Goal: Transaction & Acquisition: Purchase product/service

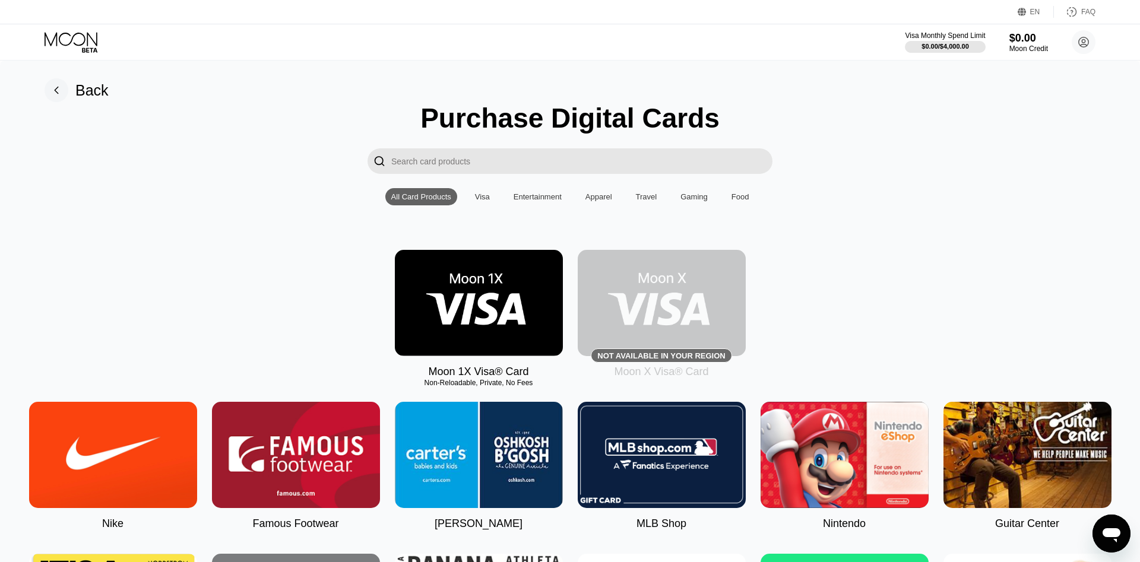
click at [576, 161] on input "Search card products" at bounding box center [581, 161] width 381 height 26
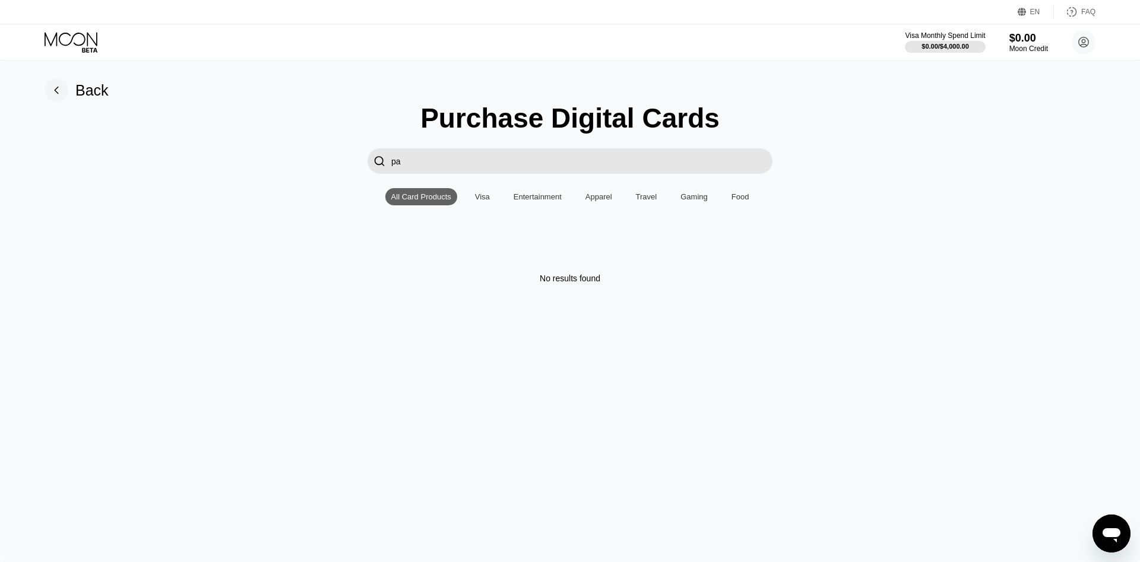
type input "p"
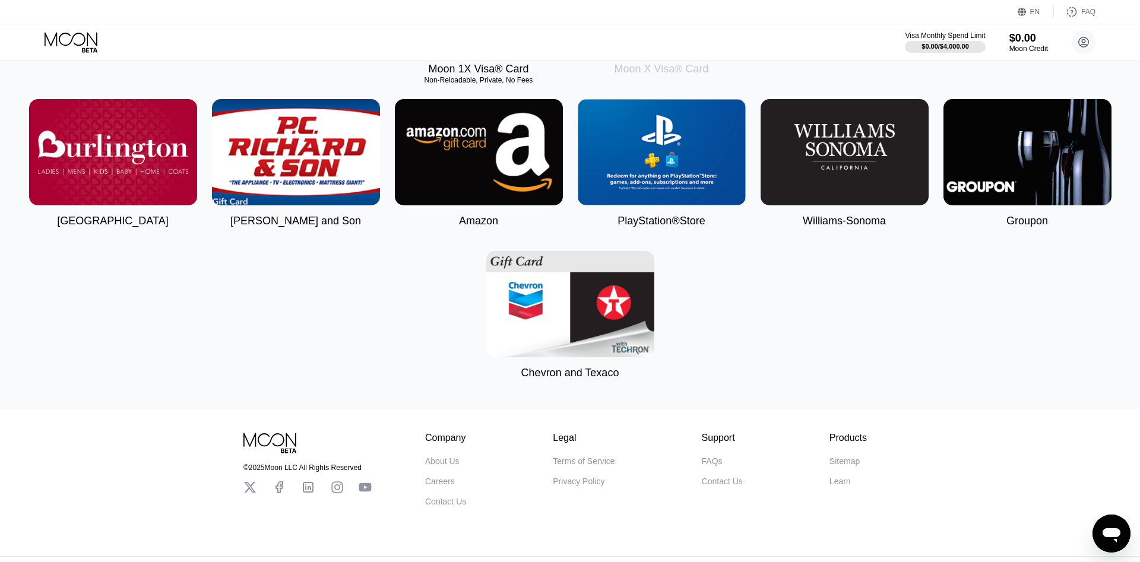
scroll to position [242, 0]
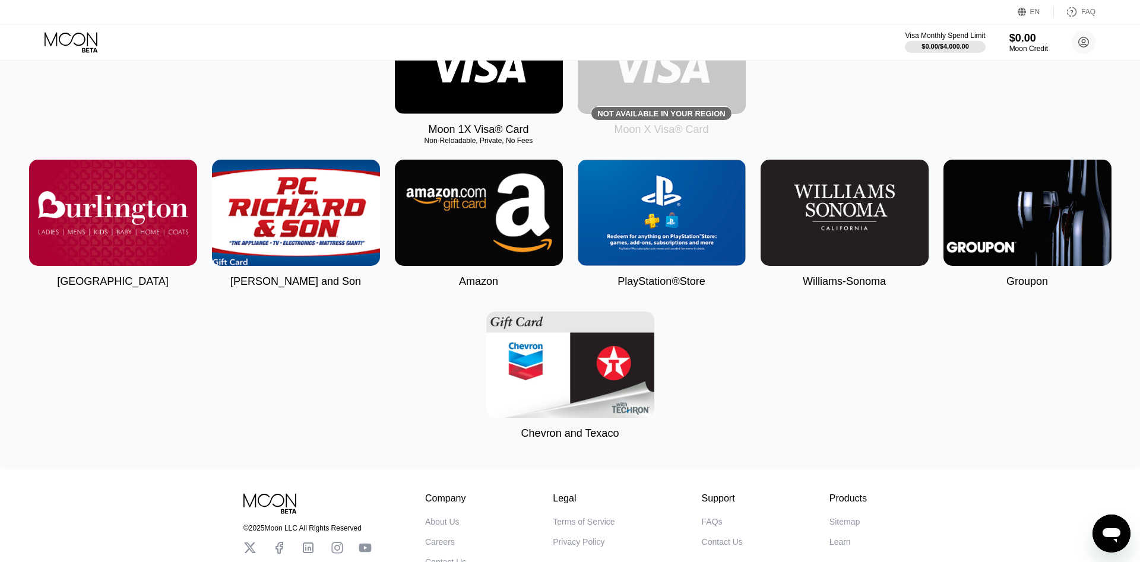
type input "on"
click at [105, 129] on div "Moon 1X Visa® Card Non-Reloadable, Private, No Fees Not available in your regio…" at bounding box center [570, 72] width 1105 height 128
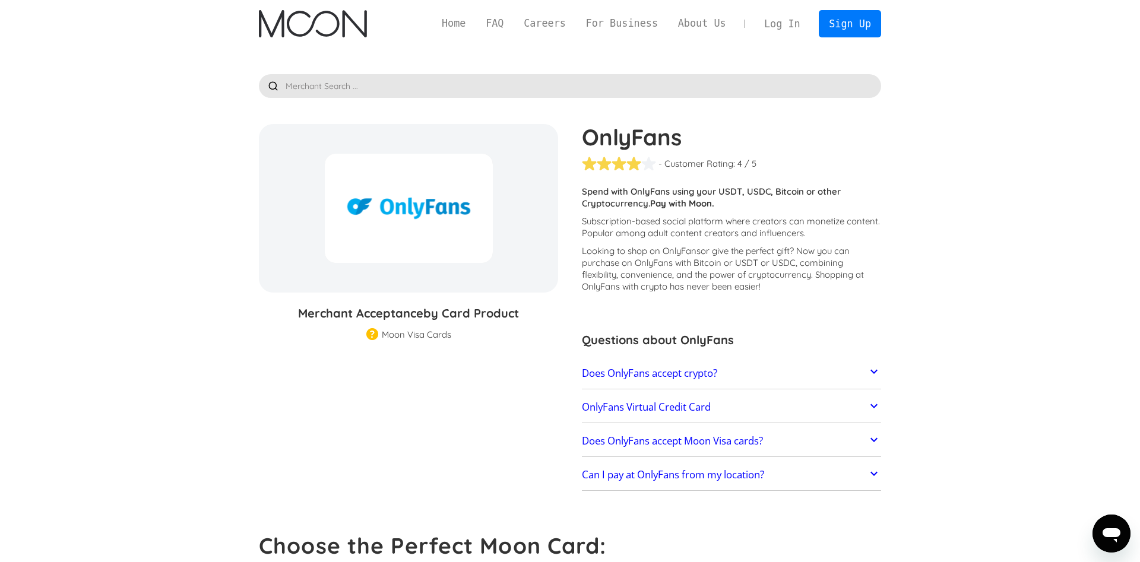
click at [779, 25] on link "Log In" at bounding box center [782, 24] width 56 height 26
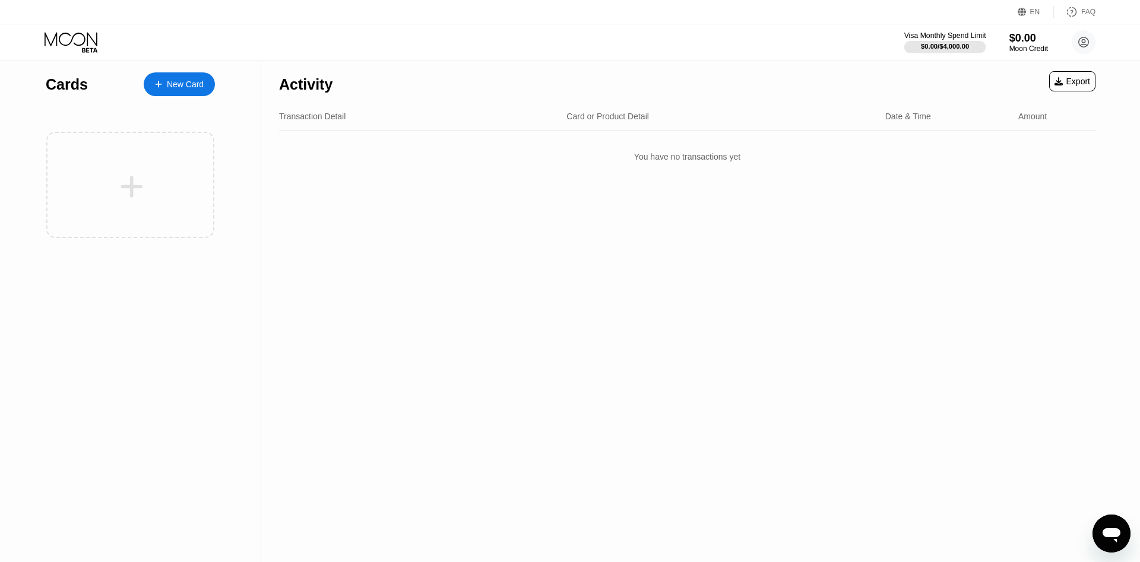
click at [929, 46] on div "$0.00 / $4,000.00" at bounding box center [945, 46] width 48 height 7
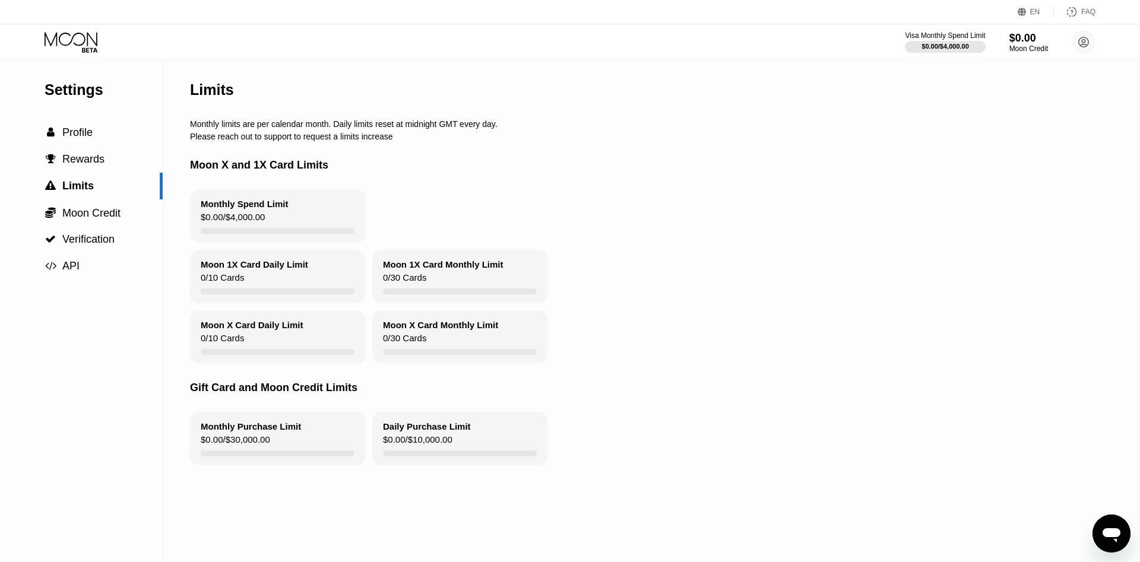
drag, startPoint x: 195, startPoint y: 122, endPoint x: 378, endPoint y: 362, distance: 302.5
click at [378, 362] on div "Limits Monthly limits are per calendar month. Daily limits reset at midnight GM…" at bounding box center [646, 312] width 912 height 502
drag, startPoint x: 504, startPoint y: 126, endPoint x: 392, endPoint y: 140, distance: 113.1
click at [392, 140] on div "Limits Monthly limits are per calendar month. Daily limits reset at midnight GM…" at bounding box center [646, 312] width 912 height 502
drag, startPoint x: 355, startPoint y: 128, endPoint x: 392, endPoint y: 242, distance: 120.6
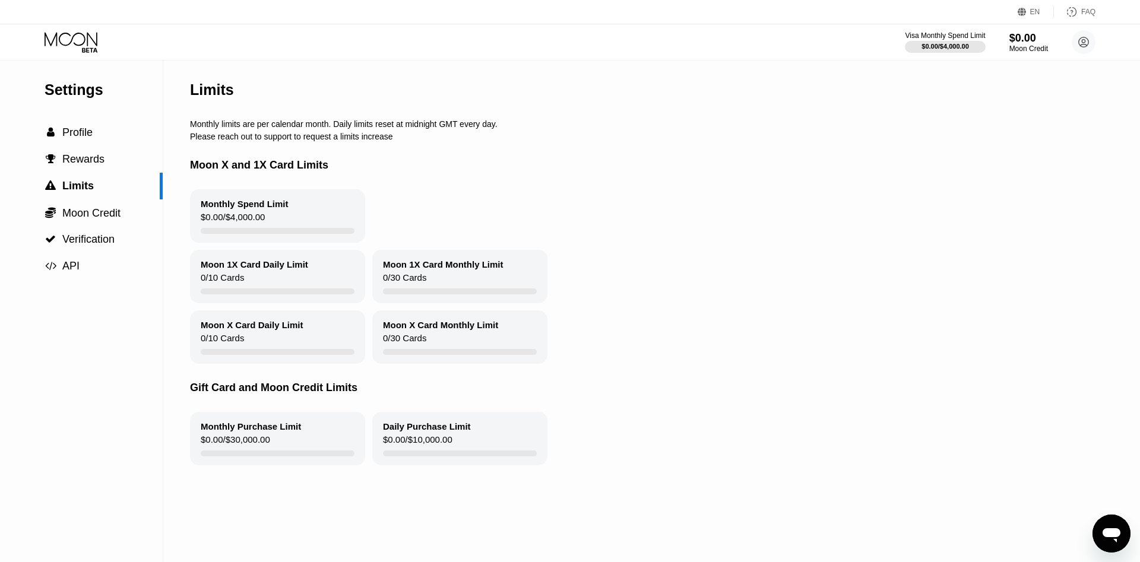
click at [392, 242] on div "Limits Monthly limits are per calendar month. Daily limits reset at midnight GM…" at bounding box center [646, 312] width 912 height 502
click at [118, 218] on span "Moon Credit" at bounding box center [91, 213] width 58 height 12
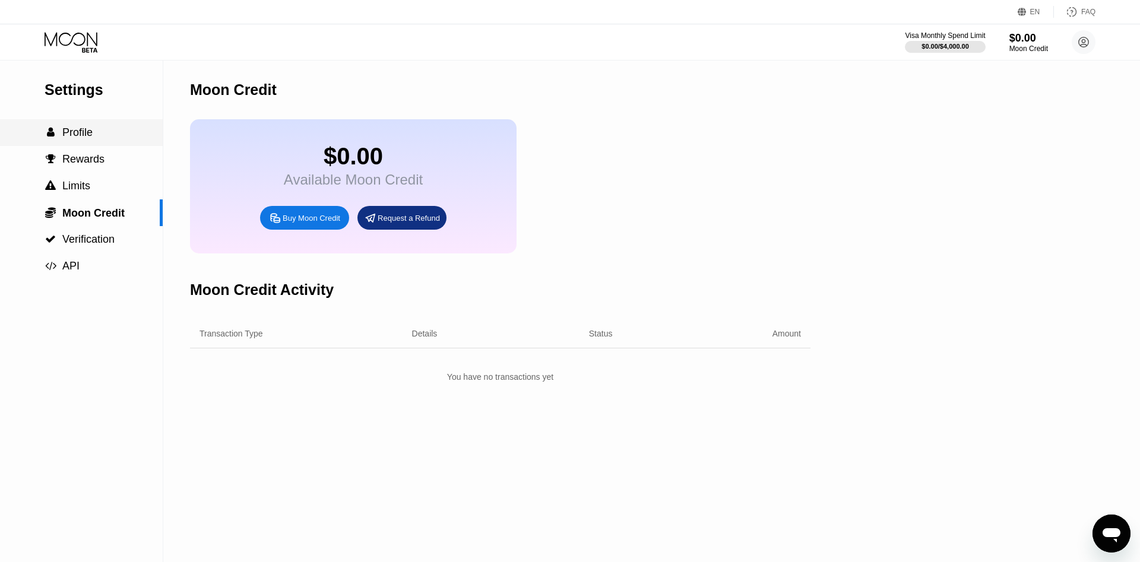
click at [58, 126] on div " Profile" at bounding box center [81, 132] width 163 height 27
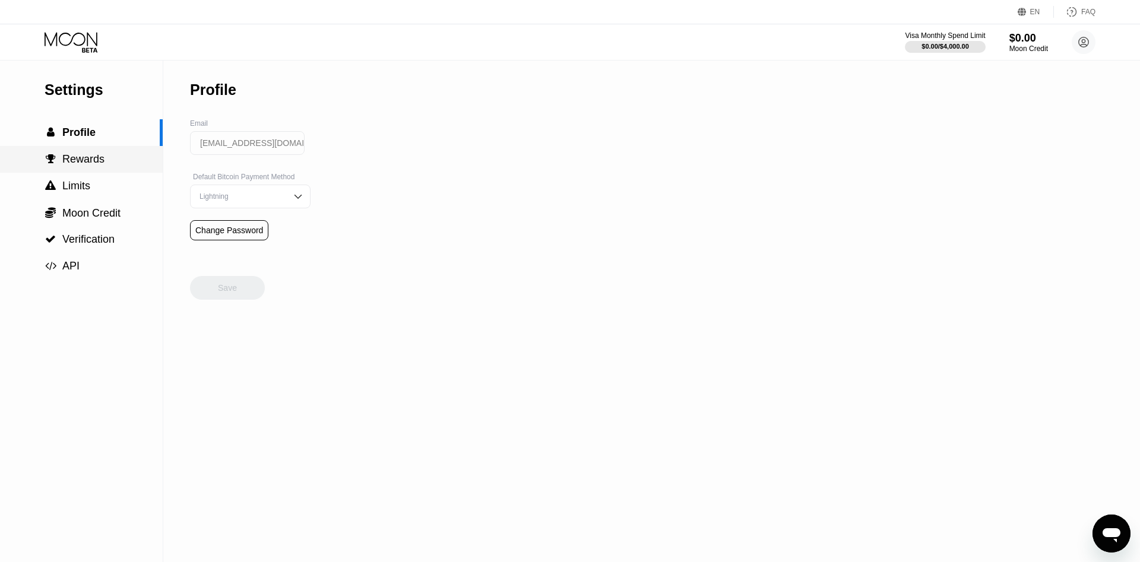
click at [87, 164] on span "Rewards" at bounding box center [83, 159] width 42 height 12
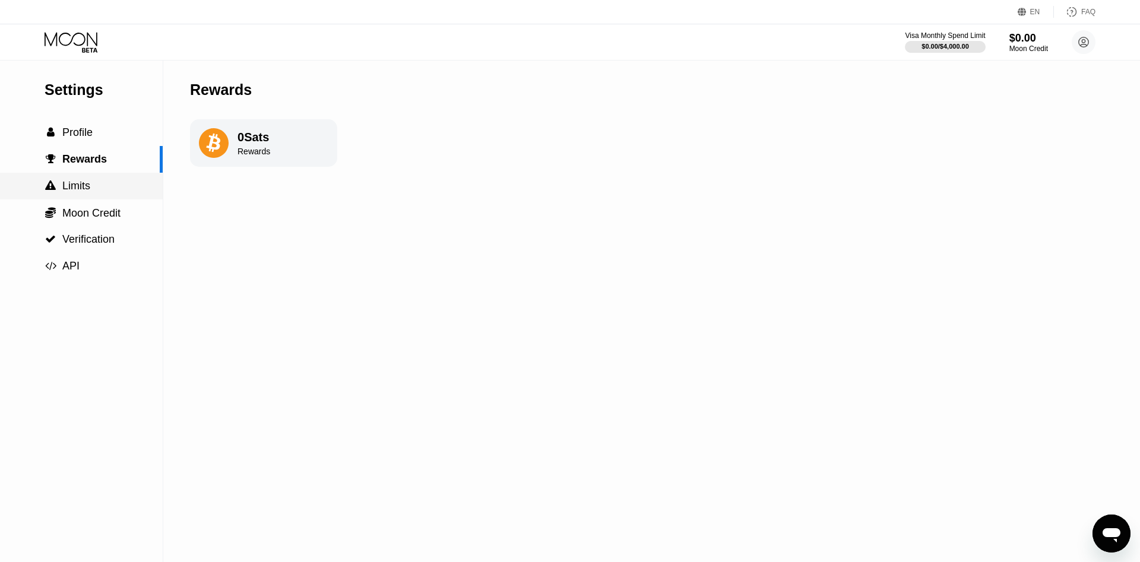
click at [79, 185] on span "Limits" at bounding box center [76, 186] width 28 height 12
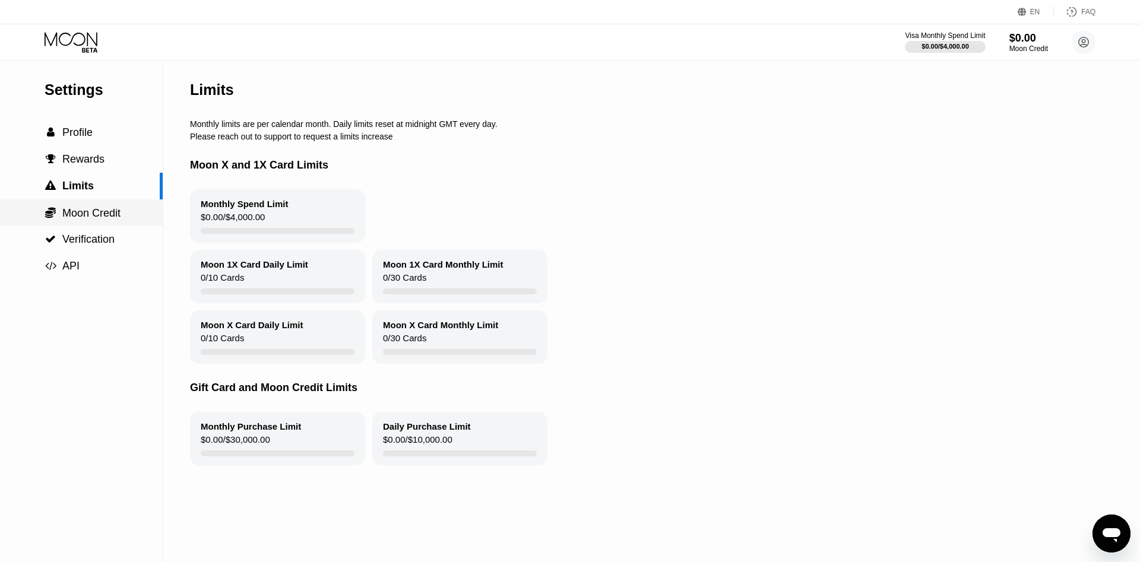
click at [105, 215] on span "Moon Credit" at bounding box center [91, 213] width 58 height 12
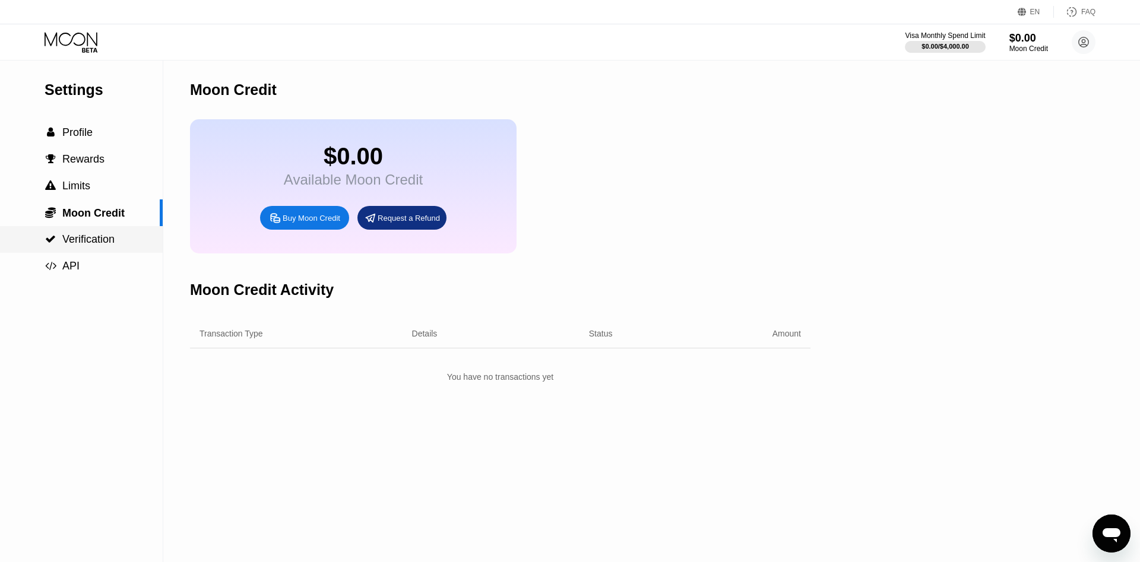
click at [111, 238] on span "Verification" at bounding box center [88, 239] width 52 height 12
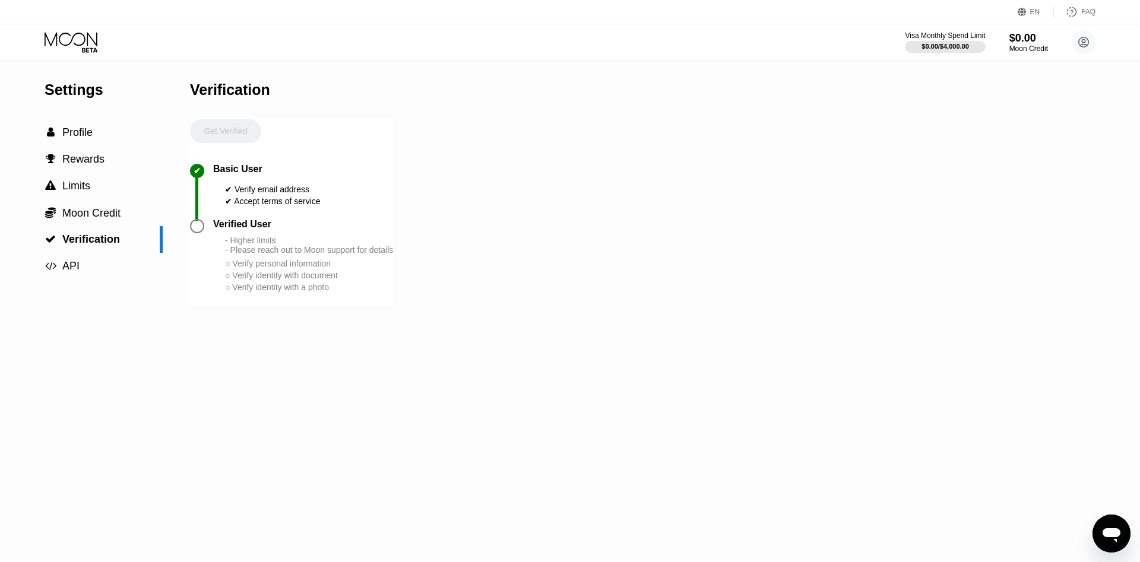
click at [92, 95] on div "Settings" at bounding box center [104, 89] width 118 height 17
drag, startPoint x: 393, startPoint y: 264, endPoint x: 264, endPoint y: 271, distance: 128.4
click at [264, 271] on div "Settings  Profile  Rewards  Limits  Moon Credit  Verification  API Verifi…" at bounding box center [570, 312] width 1140 height 502
click at [1102, 529] on icon "Open messaging window" at bounding box center [1111, 533] width 21 height 21
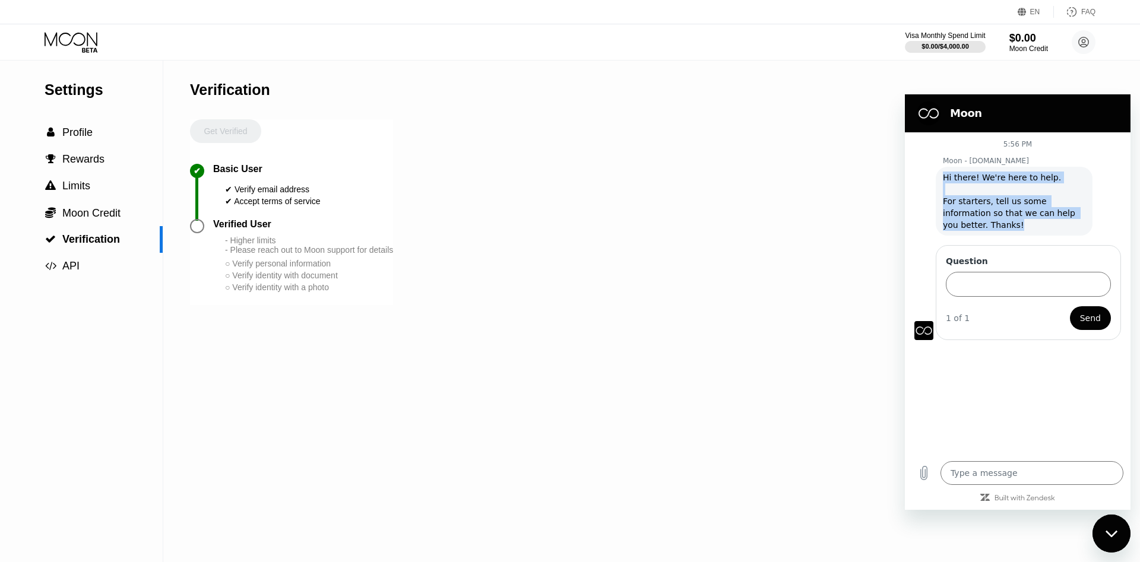
drag, startPoint x: 979, startPoint y: 219, endPoint x: 943, endPoint y: 176, distance: 56.1
click at [943, 176] on div "Moon - paywithmoon.com says: Hi there! We're here to help. For starters, tell u…" at bounding box center [1014, 201] width 157 height 69
copy span "Hi there! We're here to help. For starters, tell us some information so that we…"
type textarea "x"
click at [1045, 272] on input "Question" at bounding box center [1028, 284] width 165 height 25
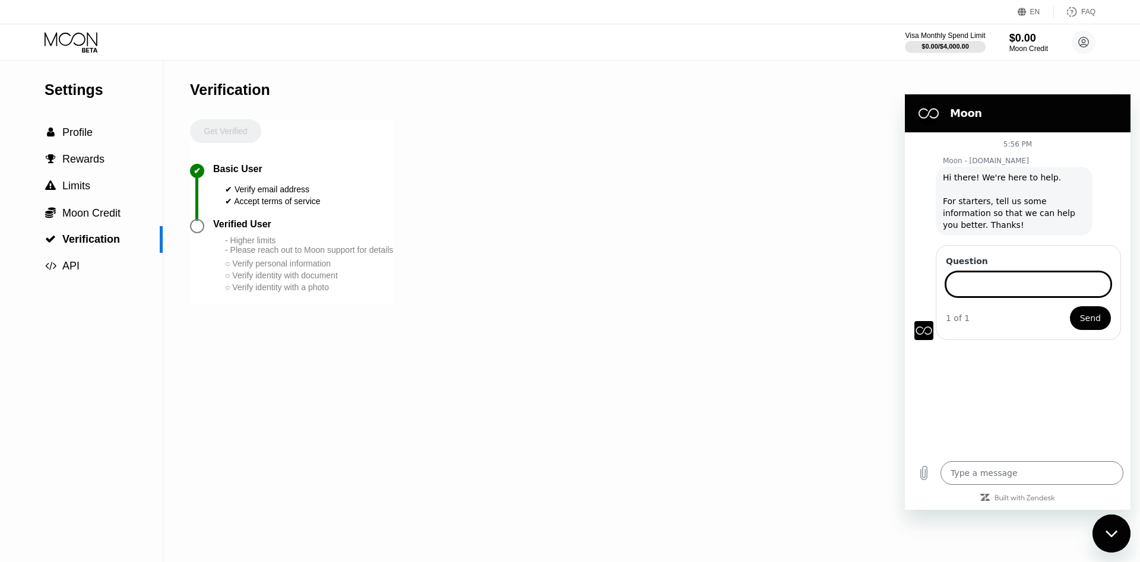
paste input "I want to buy a $50 card for onlyfans authentication purposes."
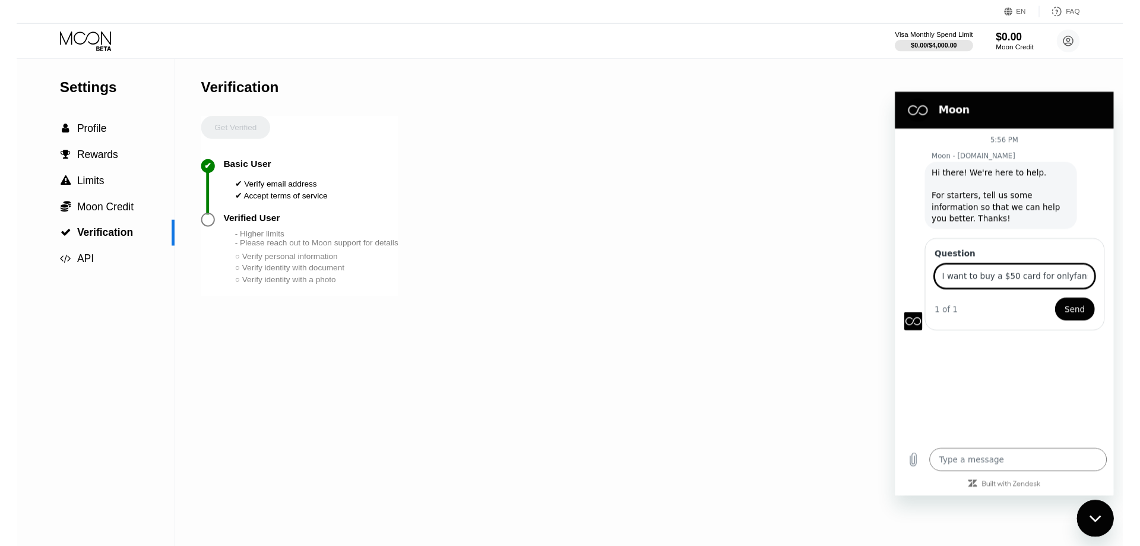
scroll to position [0, 77]
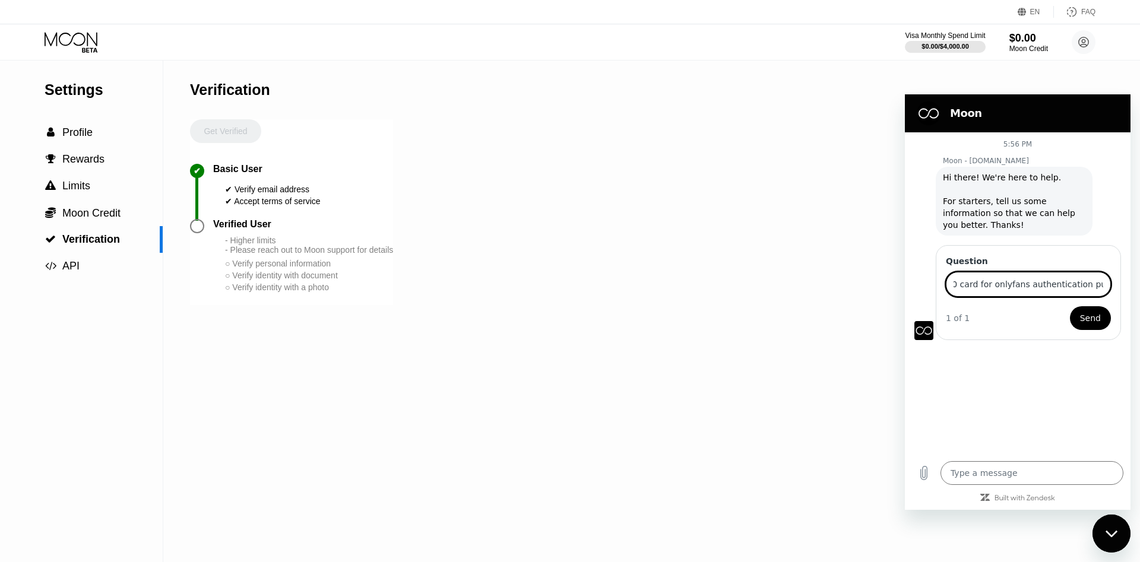
type input "I want to buy a $50 card for onlyfans authentication purposes."
click at [1092, 311] on span "Send" at bounding box center [1090, 318] width 21 height 14
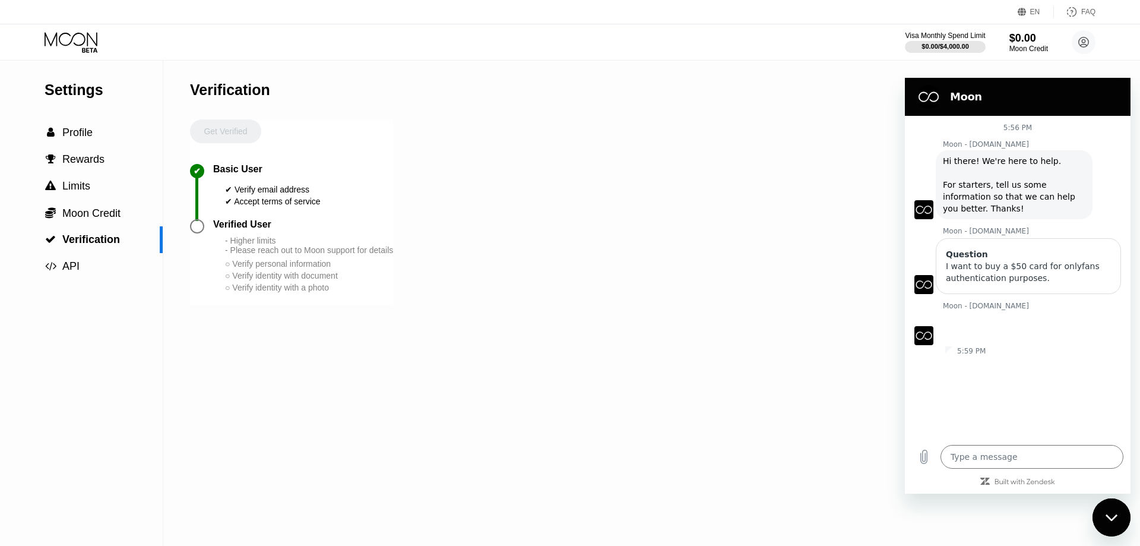
type textarea "x"
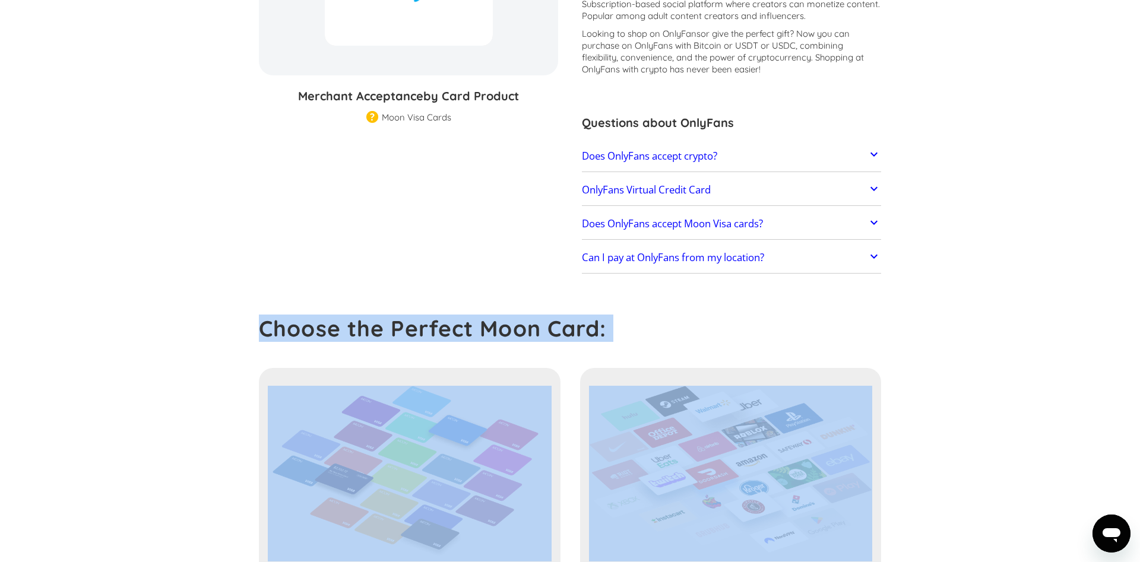
scroll to position [327, 0]
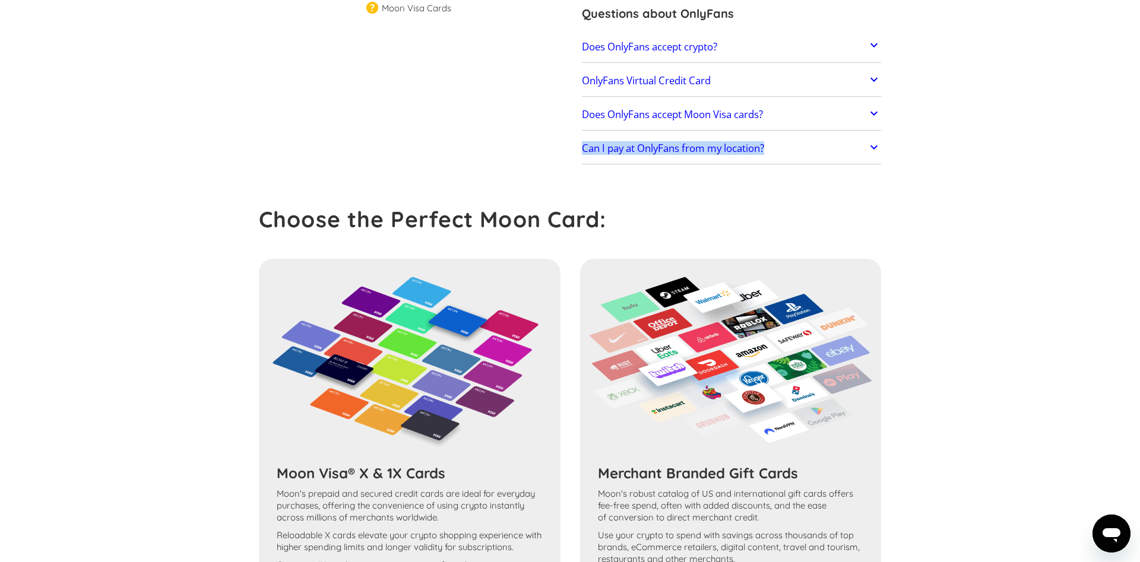
drag, startPoint x: 581, startPoint y: 191, endPoint x: 777, endPoint y: 153, distance: 200.2
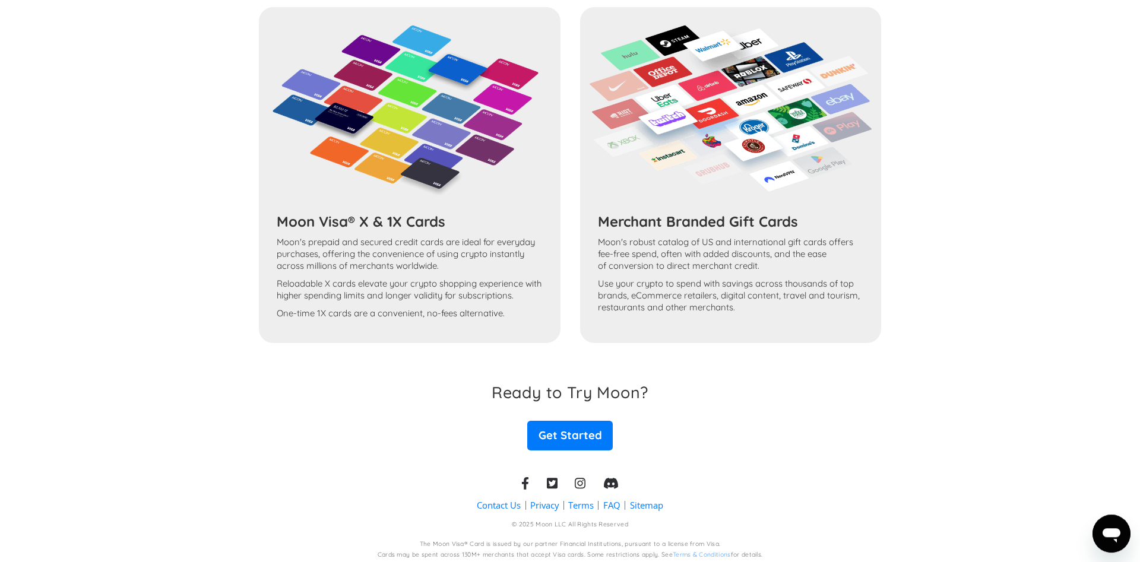
scroll to position [584, 0]
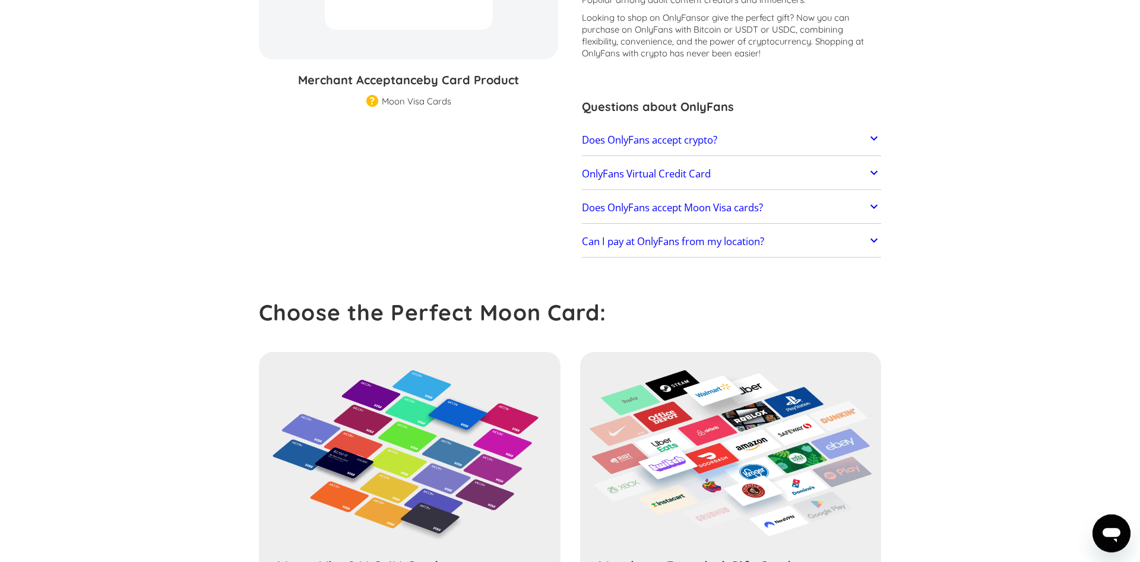
scroll to position [99, 0]
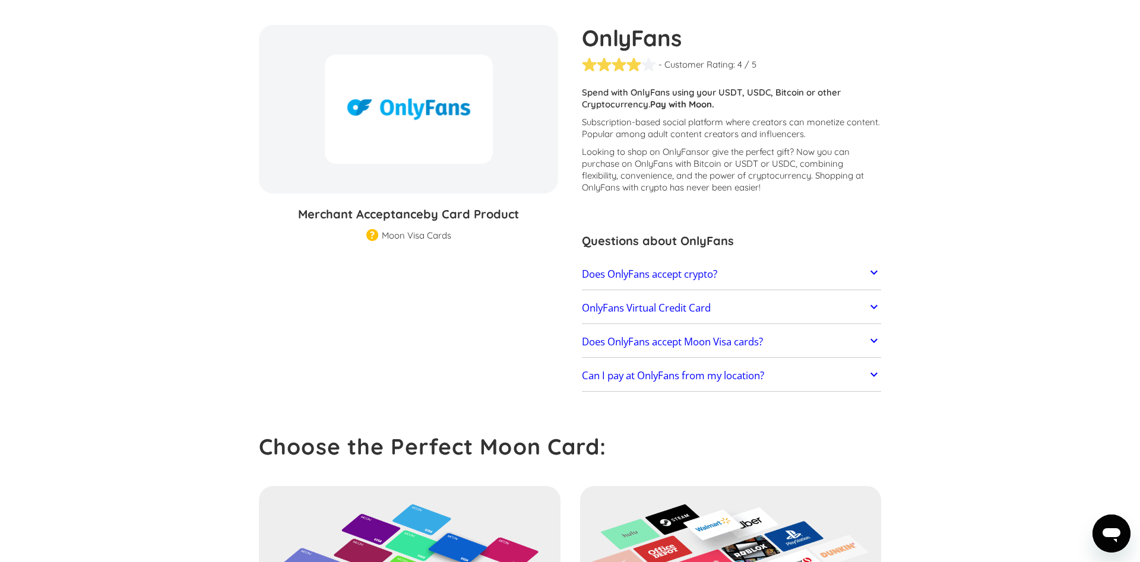
click at [846, 380] on link "Can I pay at OnlyFans from my location?" at bounding box center [731, 376] width 299 height 25
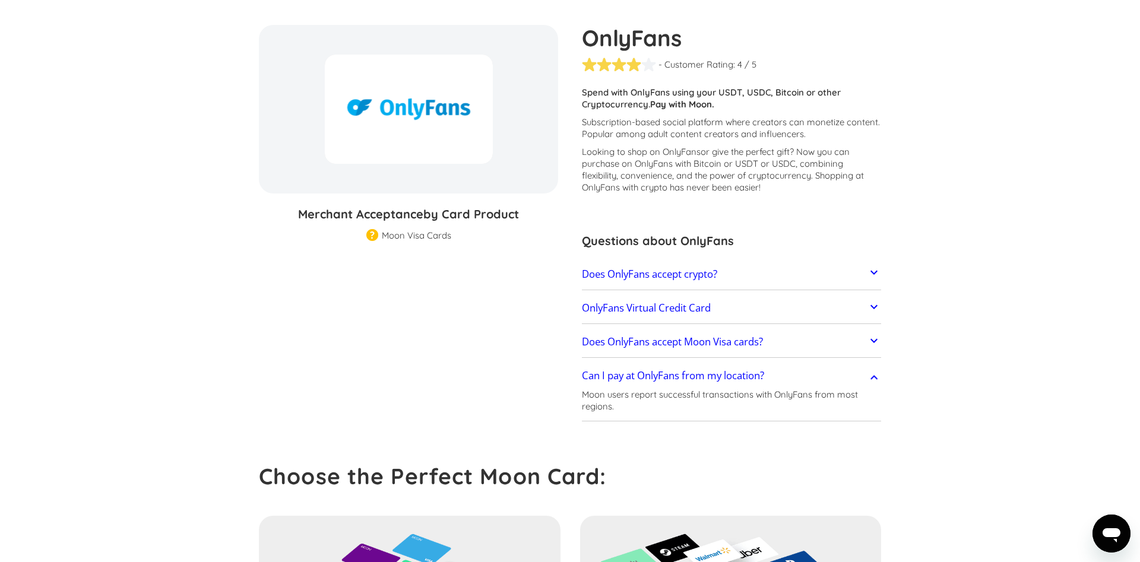
click at [862, 339] on link "Does OnlyFans accept Moon Visa cards?" at bounding box center [731, 342] width 299 height 25
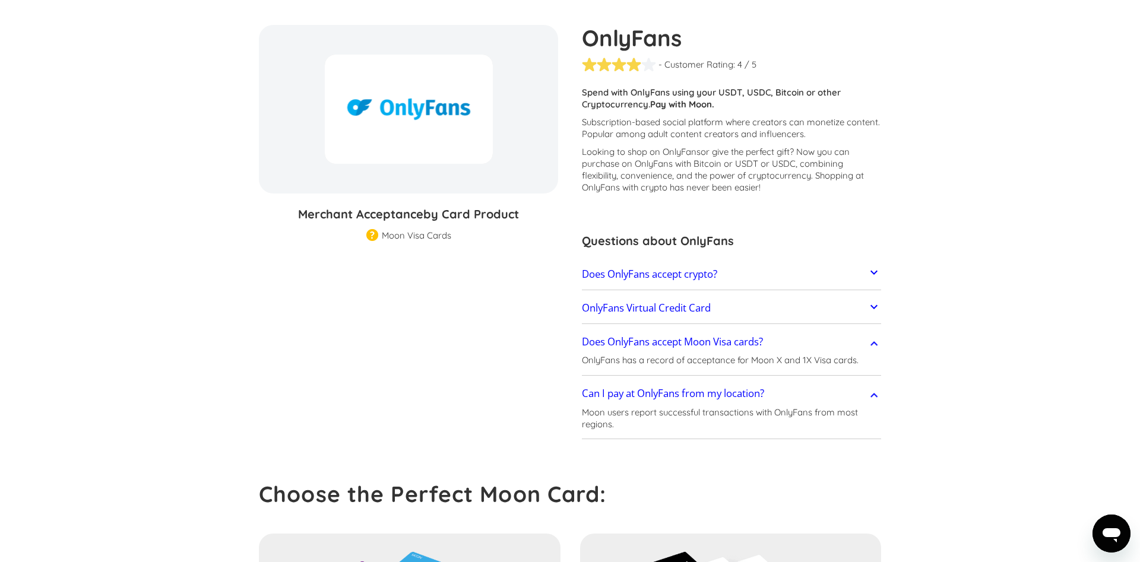
click at [851, 312] on link "OnlyFans Virtual Credit Card" at bounding box center [731, 308] width 299 height 25
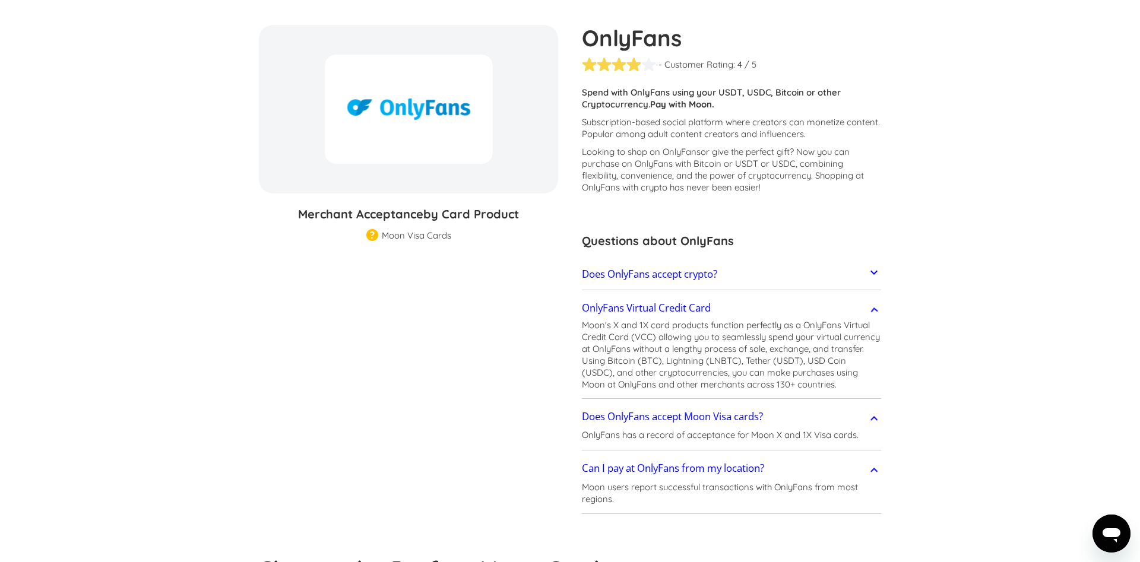
click at [855, 278] on link "Does OnlyFans accept crypto?" at bounding box center [731, 274] width 299 height 25
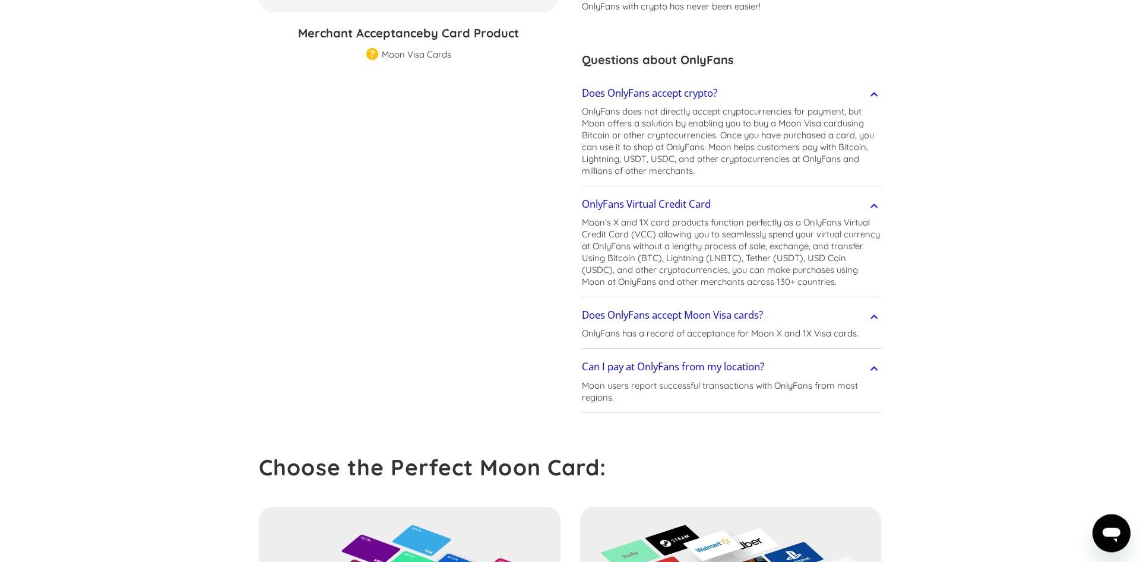
scroll to position [281, 0]
drag, startPoint x: 682, startPoint y: 403, endPoint x: 585, endPoint y: 58, distance: 358.5
click at [585, 379] on div "Moon users report successful transactions with OnlyFans from most regions." at bounding box center [731, 394] width 299 height 30
copy div "Questions about OnlyFans Does OnlyFans accept crypto?"
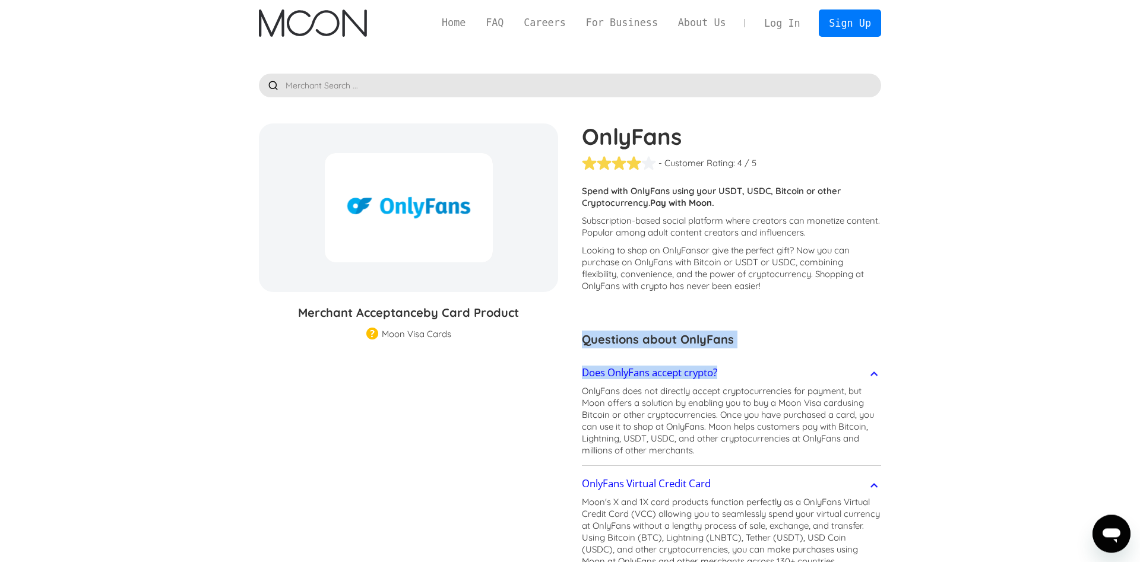
scroll to position [0, 0]
click at [328, 23] on img "home" at bounding box center [312, 23] width 107 height 27
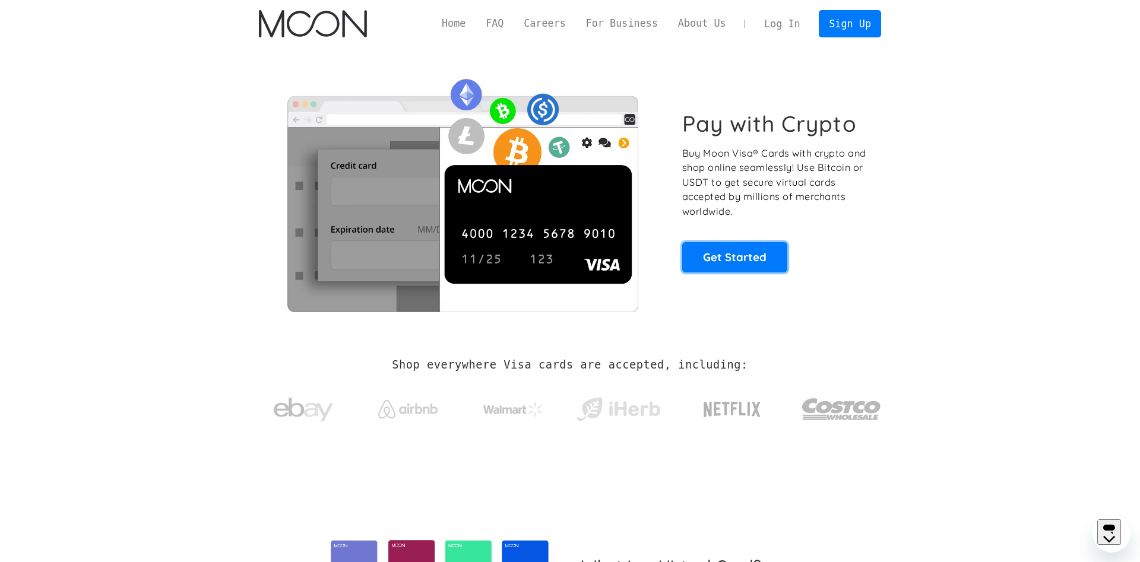
click at [754, 258] on link "Get Started" at bounding box center [734, 257] width 105 height 30
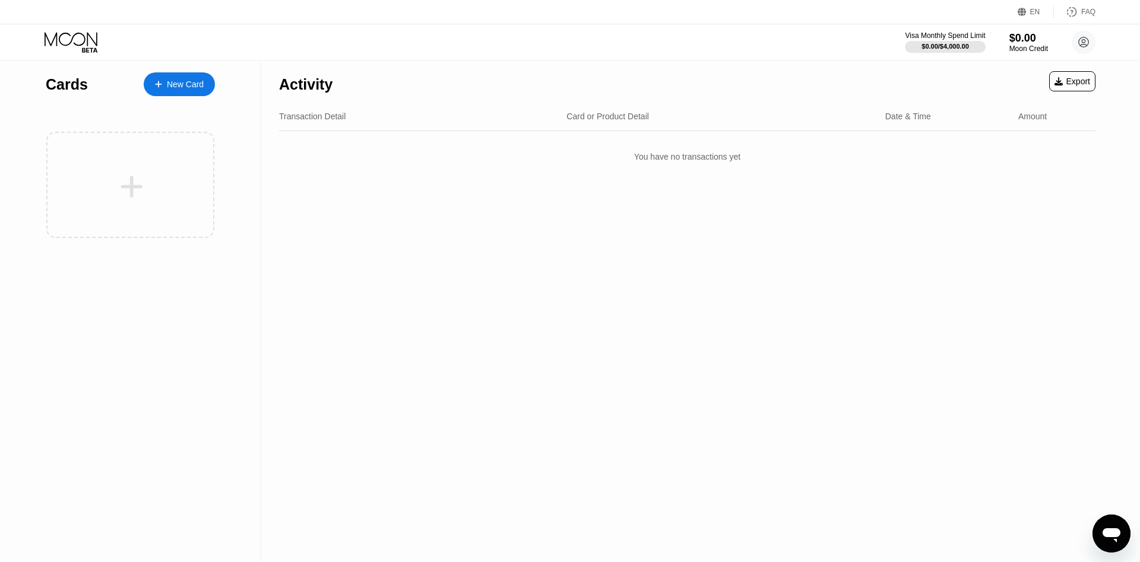
click at [173, 89] on div "New Card" at bounding box center [185, 85] width 37 height 10
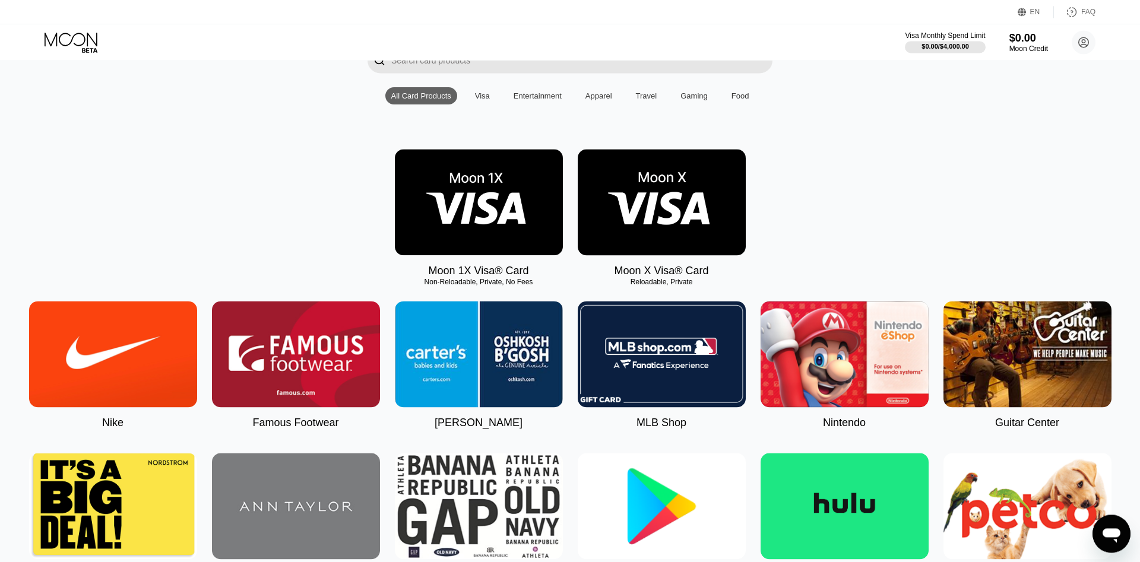
scroll to position [121, 0]
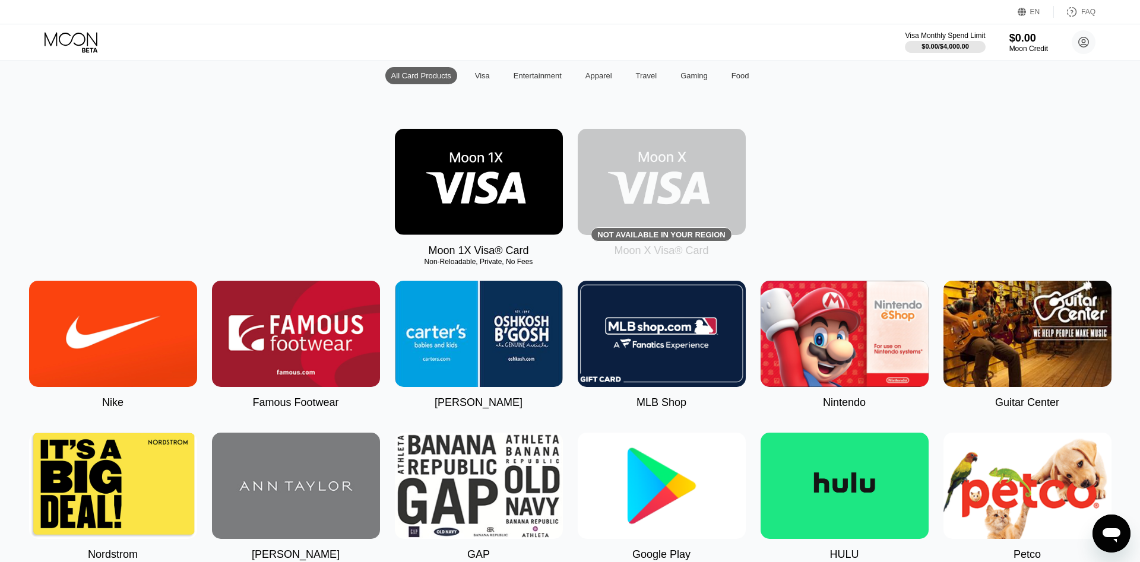
click at [953, 193] on div "Moon 1X Visa® Card Non-Reloadable, Private, No Fees Not available in your regio…" at bounding box center [570, 193] width 1105 height 128
click at [489, 184] on img at bounding box center [479, 182] width 168 height 106
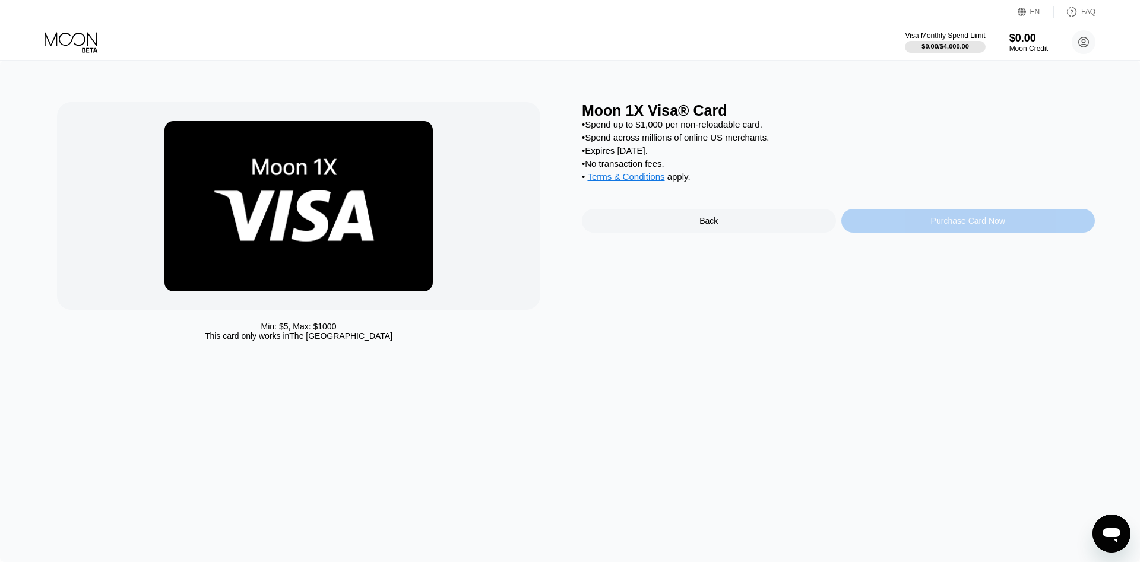
click at [950, 226] on div "Purchase Card Now" at bounding box center [968, 221] width 74 height 10
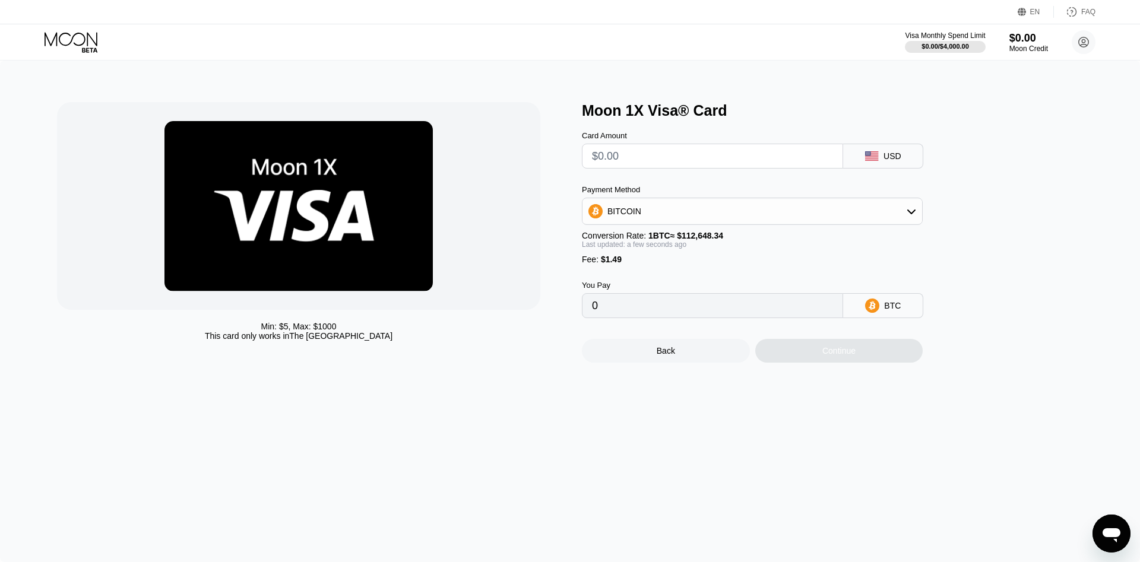
click at [912, 214] on icon at bounding box center [911, 212] width 8 height 5
click at [874, 216] on div "BITCOIN" at bounding box center [753, 212] width 340 height 24
click at [862, 220] on div "BITCOIN" at bounding box center [753, 212] width 340 height 24
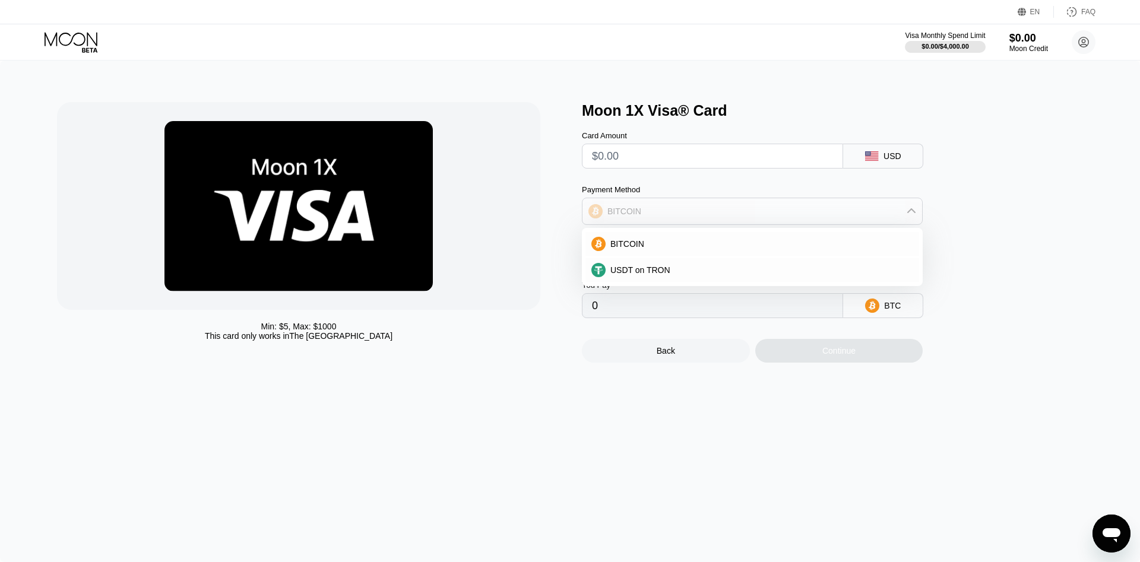
click at [862, 220] on div "BITCOIN" at bounding box center [753, 212] width 340 height 24
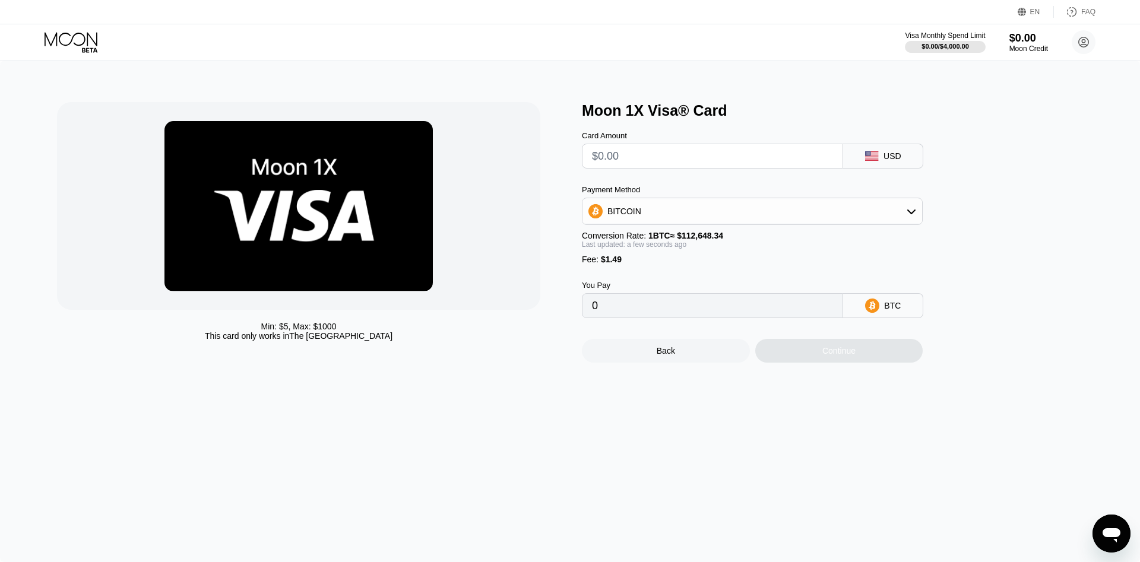
click at [862, 220] on div "BITCOIN" at bounding box center [753, 212] width 340 height 24
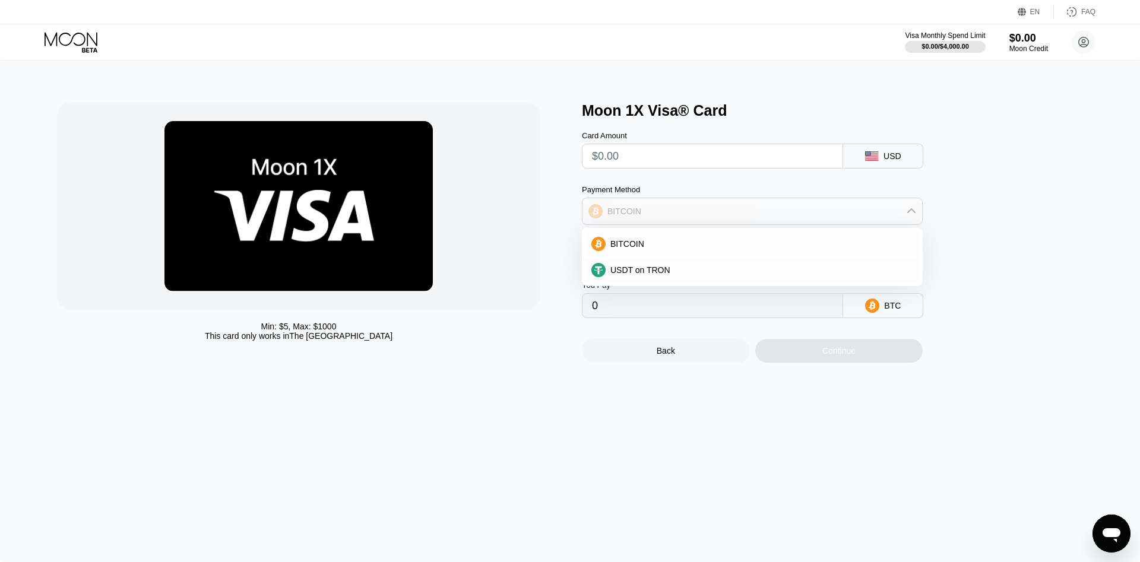
click at [862, 220] on div "BITCOIN" at bounding box center [753, 212] width 340 height 24
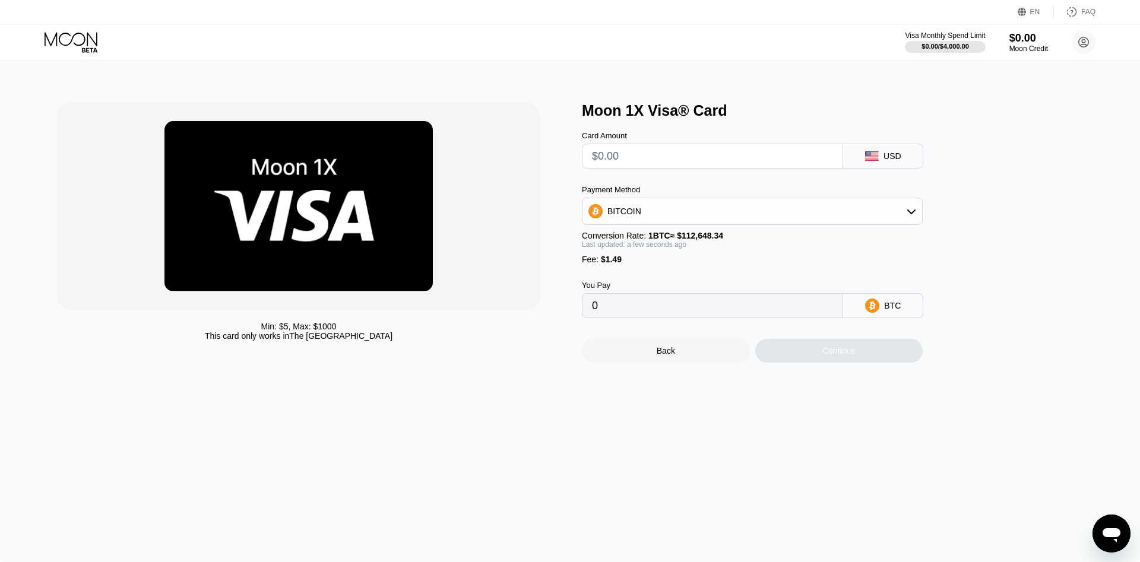
click at [862, 220] on div "BITCOIN" at bounding box center [753, 212] width 340 height 24
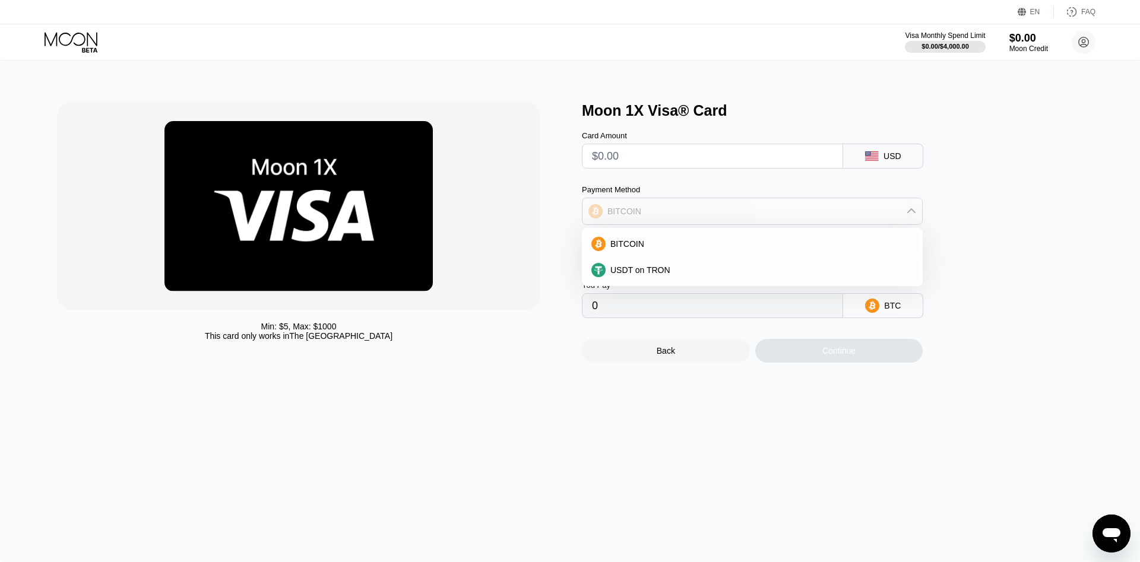
click at [824, 211] on div "BITCOIN" at bounding box center [753, 212] width 340 height 24
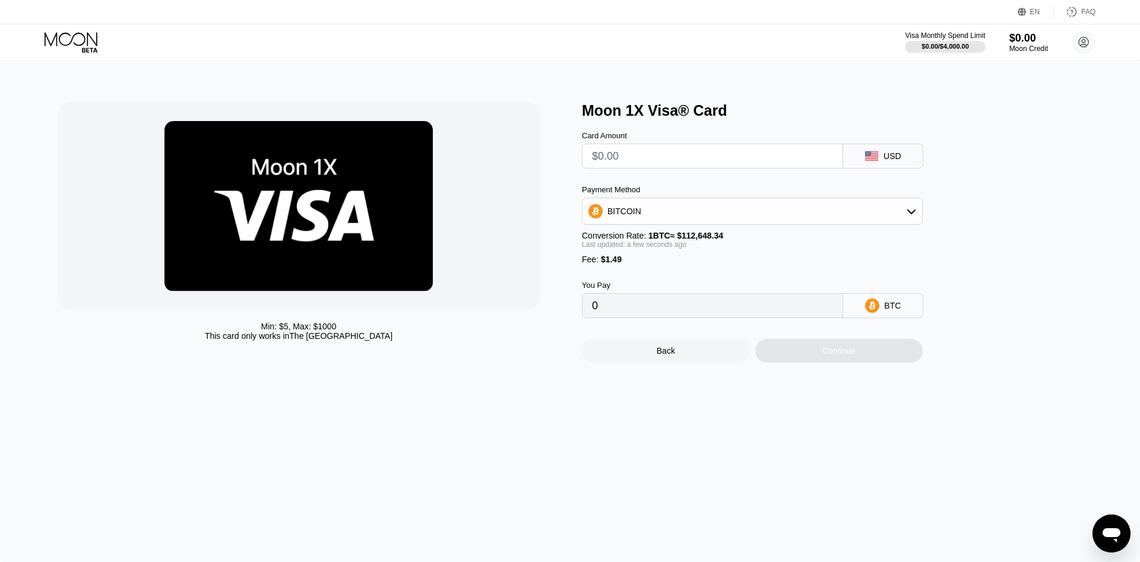
click at [755, 166] on input "text" at bounding box center [712, 156] width 241 height 24
click at [771, 220] on div "BITCOIN" at bounding box center [753, 212] width 340 height 24
click at [1004, 271] on div "Moon 1X Visa® Card Card Amount USD Payment Method BITCOIN BITCOIN USDT on TRON …" at bounding box center [838, 232] width 513 height 261
click at [735, 271] on div "USDT on TRON" at bounding box center [760, 270] width 308 height 10
click at [793, 206] on div "USDT on TRON" at bounding box center [753, 212] width 340 height 24
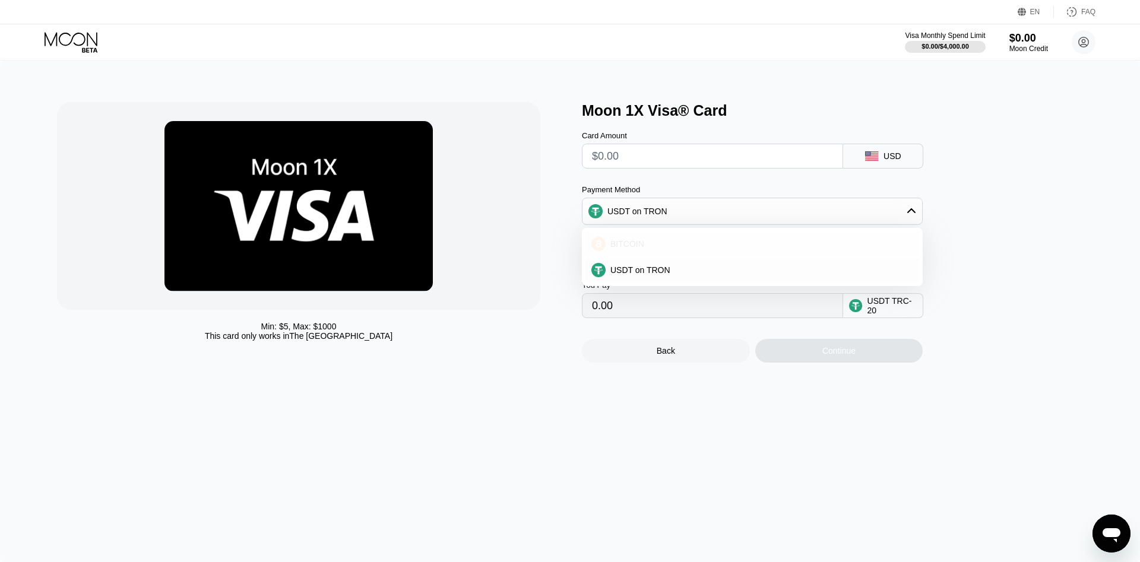
click at [731, 249] on div "BITCOIN" at bounding box center [760, 244] width 308 height 10
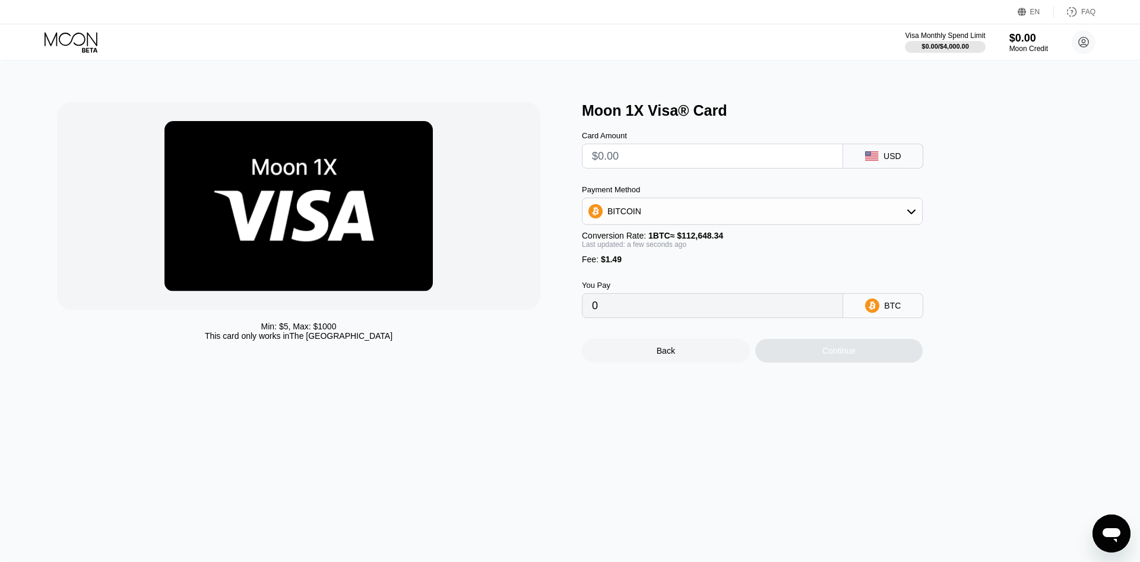
click at [776, 215] on div "BITCOIN" at bounding box center [753, 212] width 340 height 24
click at [747, 271] on div "USDT on TRON" at bounding box center [760, 270] width 308 height 10
type input "0.00"
click at [676, 156] on input "text" at bounding box center [712, 156] width 241 height 24
type input "$1"
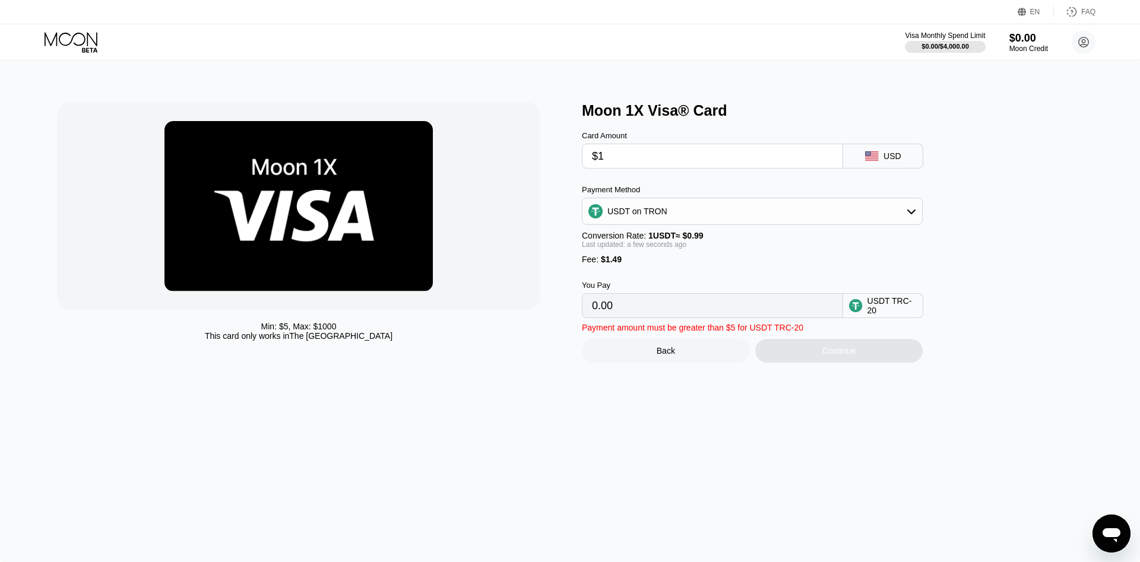
type input "2.52"
type input "$10"
type input "11.61"
type input "$10"
click at [830, 218] on div "USDT on TRON" at bounding box center [753, 212] width 340 height 24
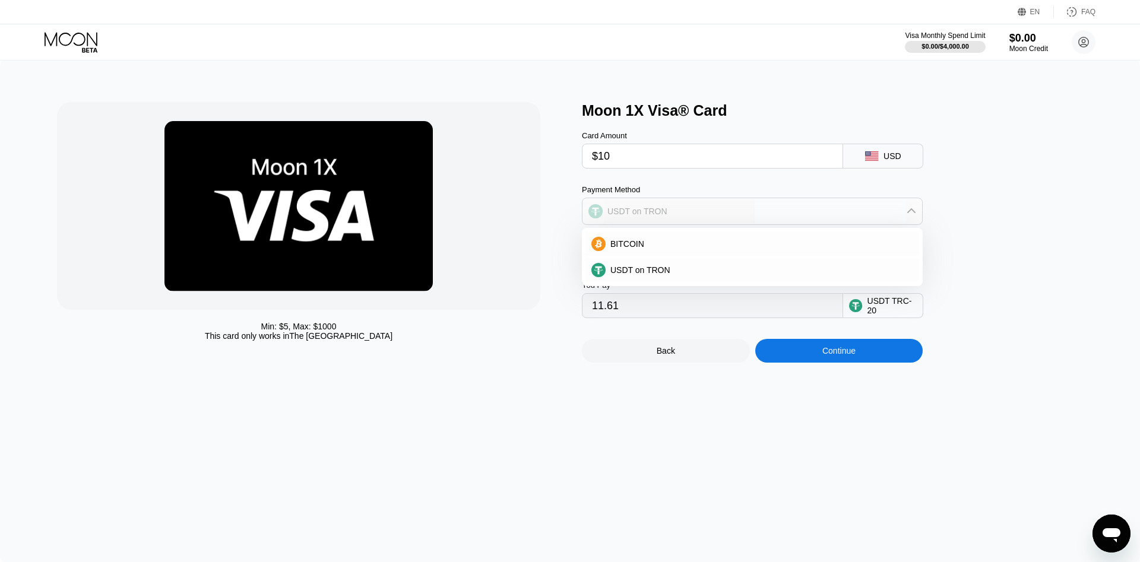
click at [827, 213] on div "USDT on TRON" at bounding box center [753, 212] width 340 height 24
click at [1094, 116] on div "Moon 1X Visa® Card" at bounding box center [838, 110] width 513 height 17
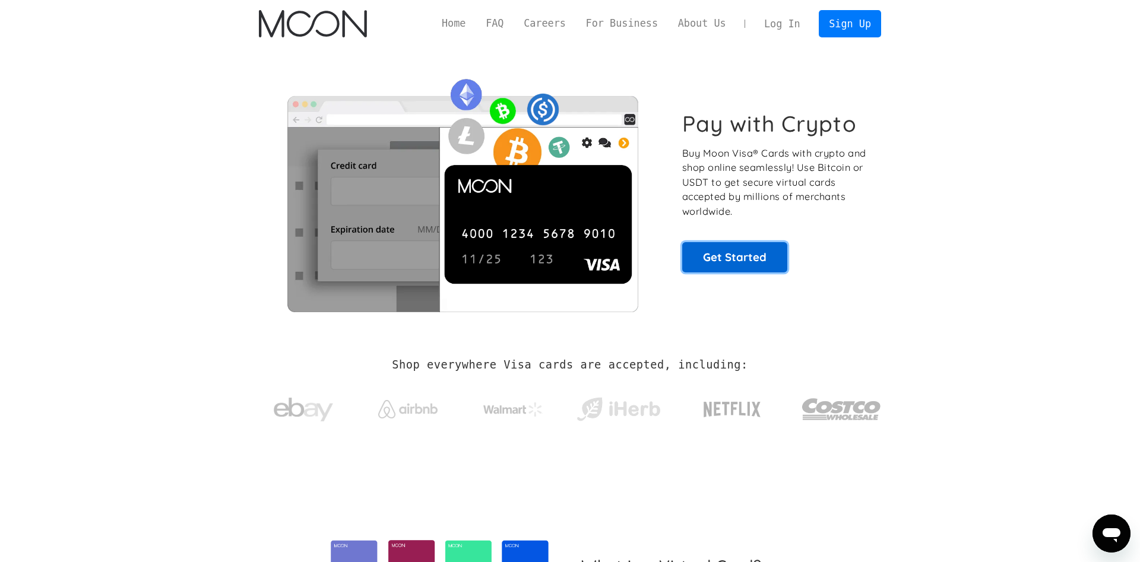
click at [767, 257] on link "Get Started" at bounding box center [734, 257] width 105 height 30
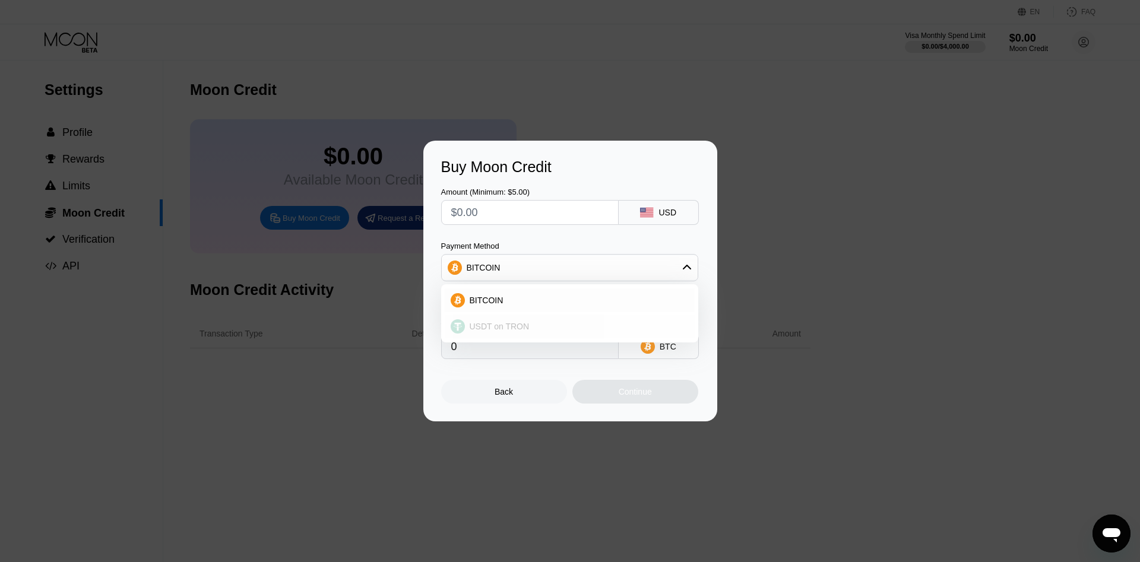
click at [571, 322] on div "USDT on TRON" at bounding box center [577, 327] width 224 height 10
type input "0.00"
click at [601, 264] on div "USDT on TRON" at bounding box center [570, 268] width 256 height 24
click at [454, 382] on div "Back Continue" at bounding box center [570, 381] width 258 height 45
click at [470, 397] on div "Back" at bounding box center [504, 392] width 126 height 24
